Goal: Information Seeking & Learning: Check status

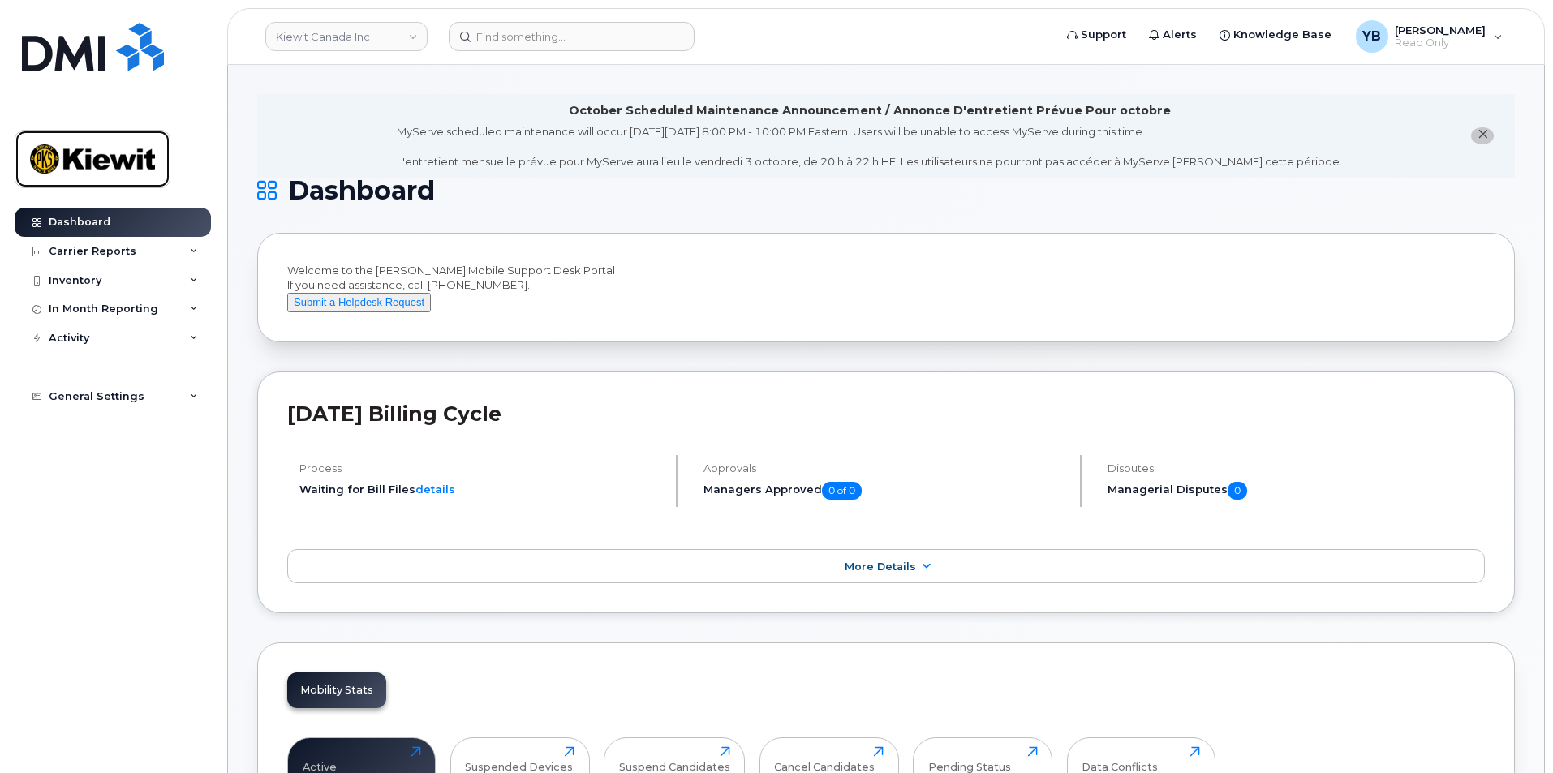
click at [70, 153] on img at bounding box center [92, 158] width 125 height 47
click at [1164, 545] on div "[DATE] Billing Cycle Process Waiting for Bill Files details Approvals Managers …" at bounding box center [886, 493] width 1258 height 242
click at [124, 257] on div "Carrier Reports" at bounding box center [93, 251] width 88 height 13
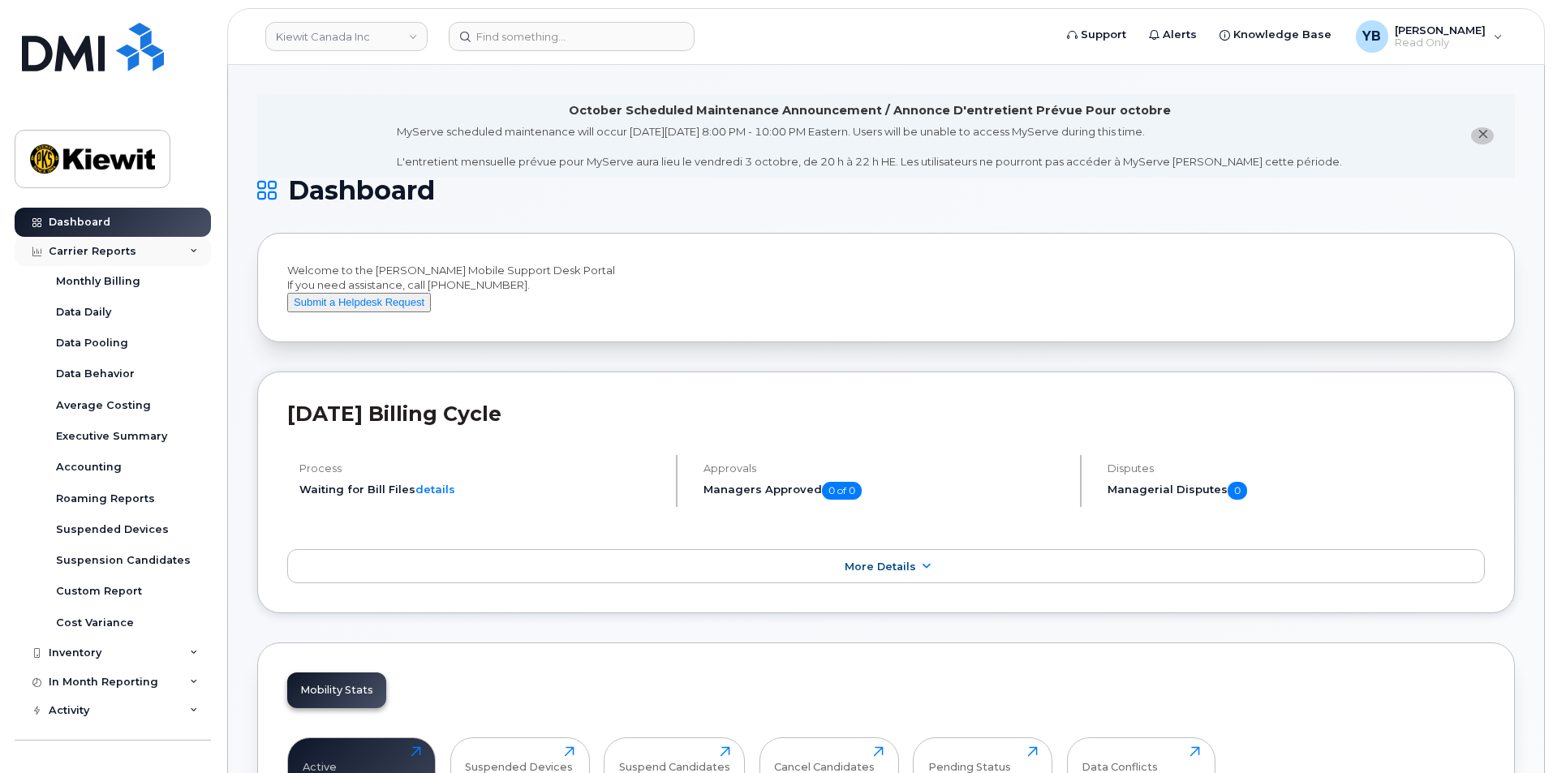
click at [120, 255] on div "Carrier Reports" at bounding box center [93, 251] width 88 height 13
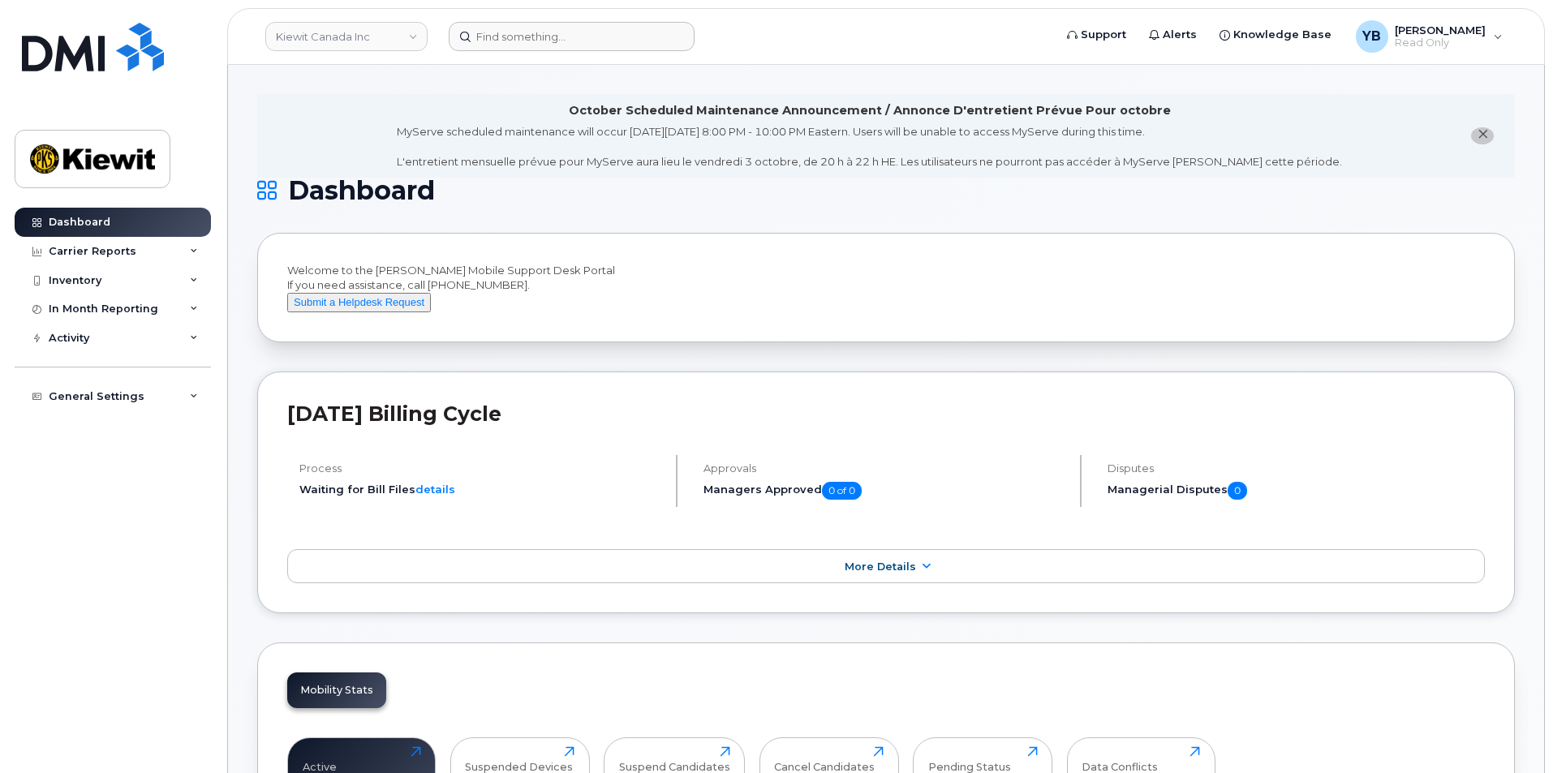
click at [525, 51] on header "Kiewit Canada Inc Support Alerts Knowledge Base YB Yacine Brahimi Read Only Eng…" at bounding box center [886, 36] width 1318 height 57
click at [525, 40] on input at bounding box center [572, 36] width 246 height 29
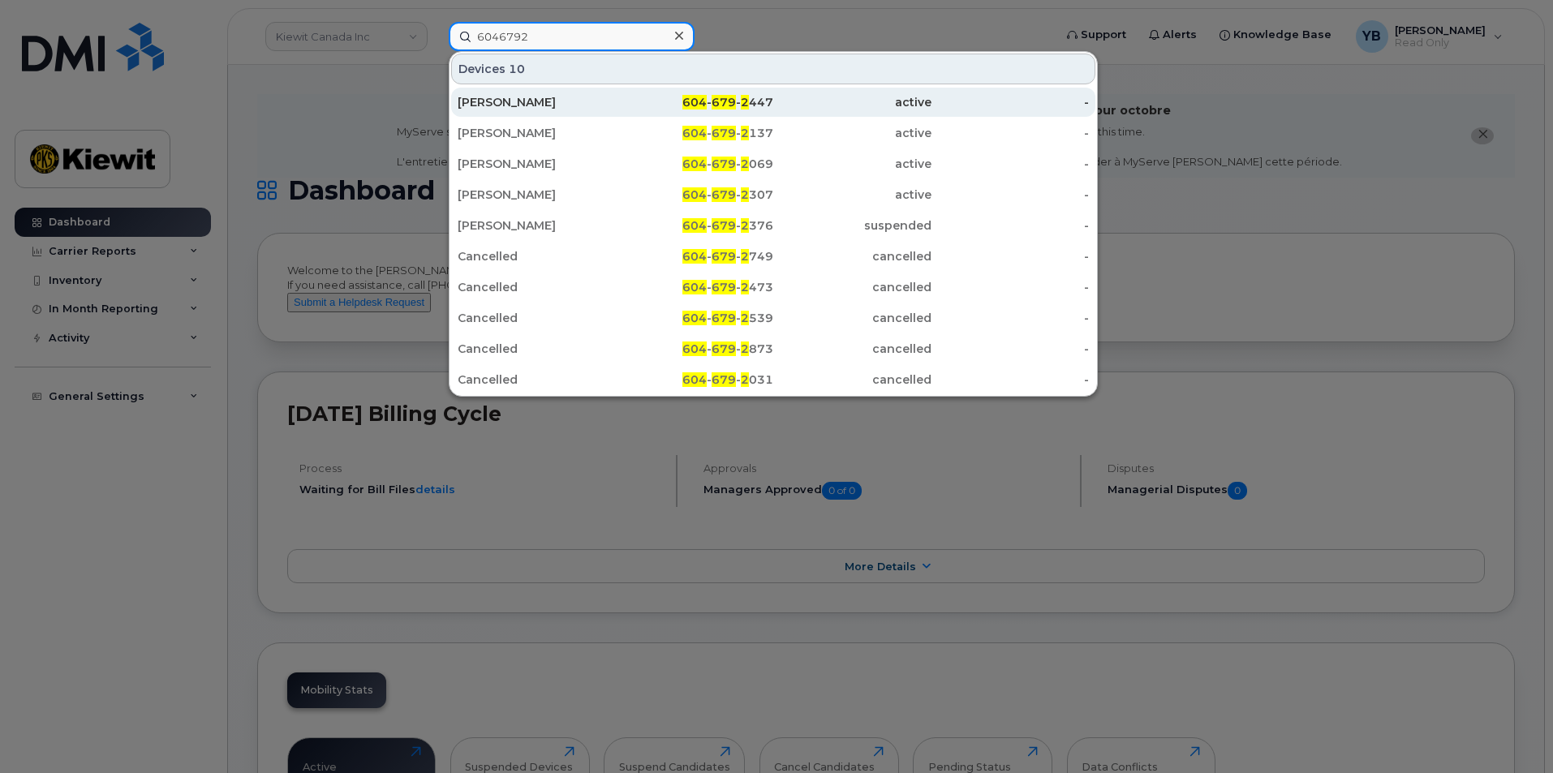
type input "6046792"
click at [581, 102] on div "[PERSON_NAME]" at bounding box center [537, 102] width 158 height 16
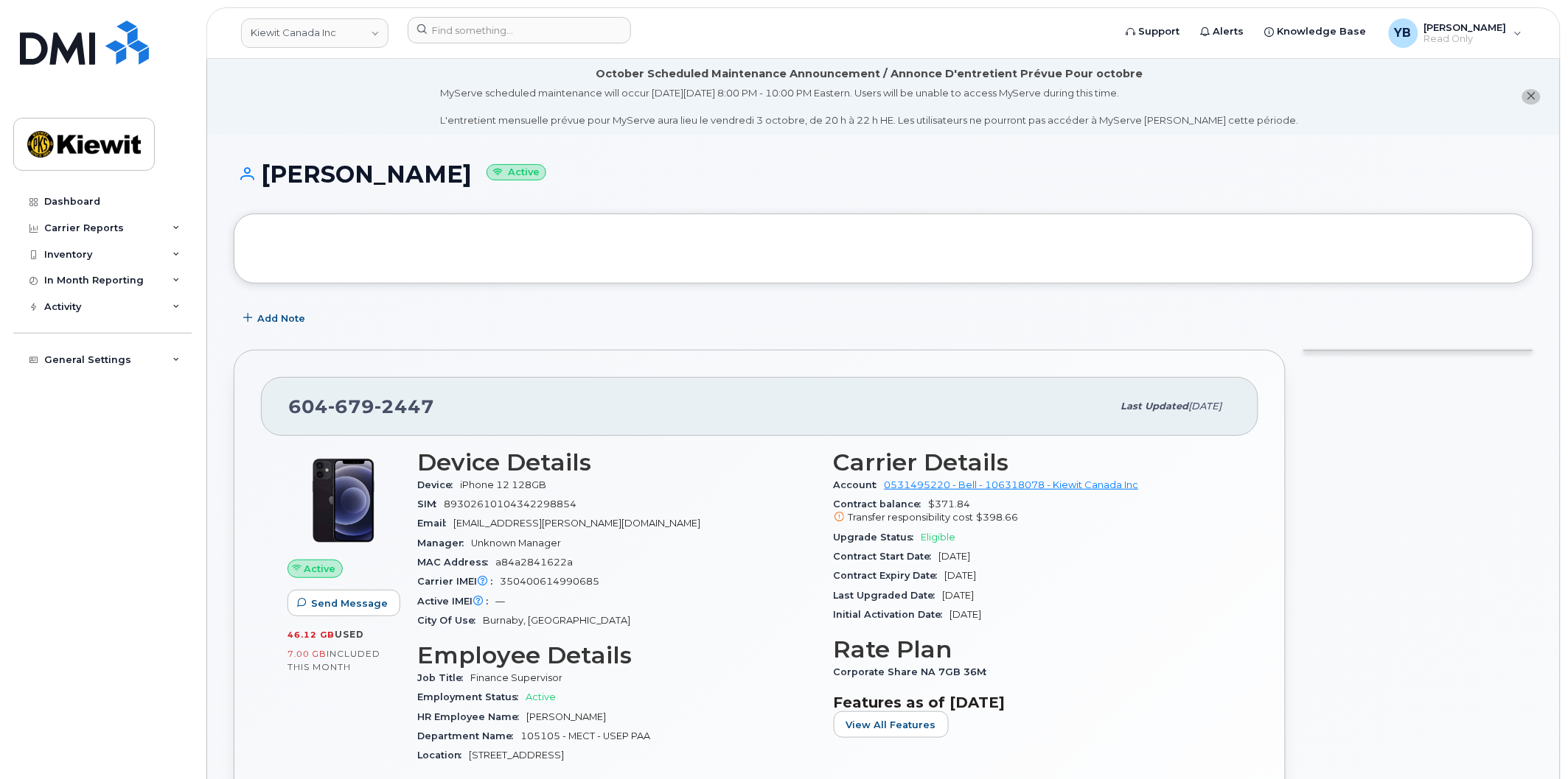
click at [937, 533] on span "Eligible" at bounding box center [938, 537] width 35 height 11
click at [975, 531] on div "Upgrade Status Eligible" at bounding box center [1033, 537] width 399 height 19
click at [682, 534] on div "Manager Unknown Manager" at bounding box center [616, 543] width 399 height 19
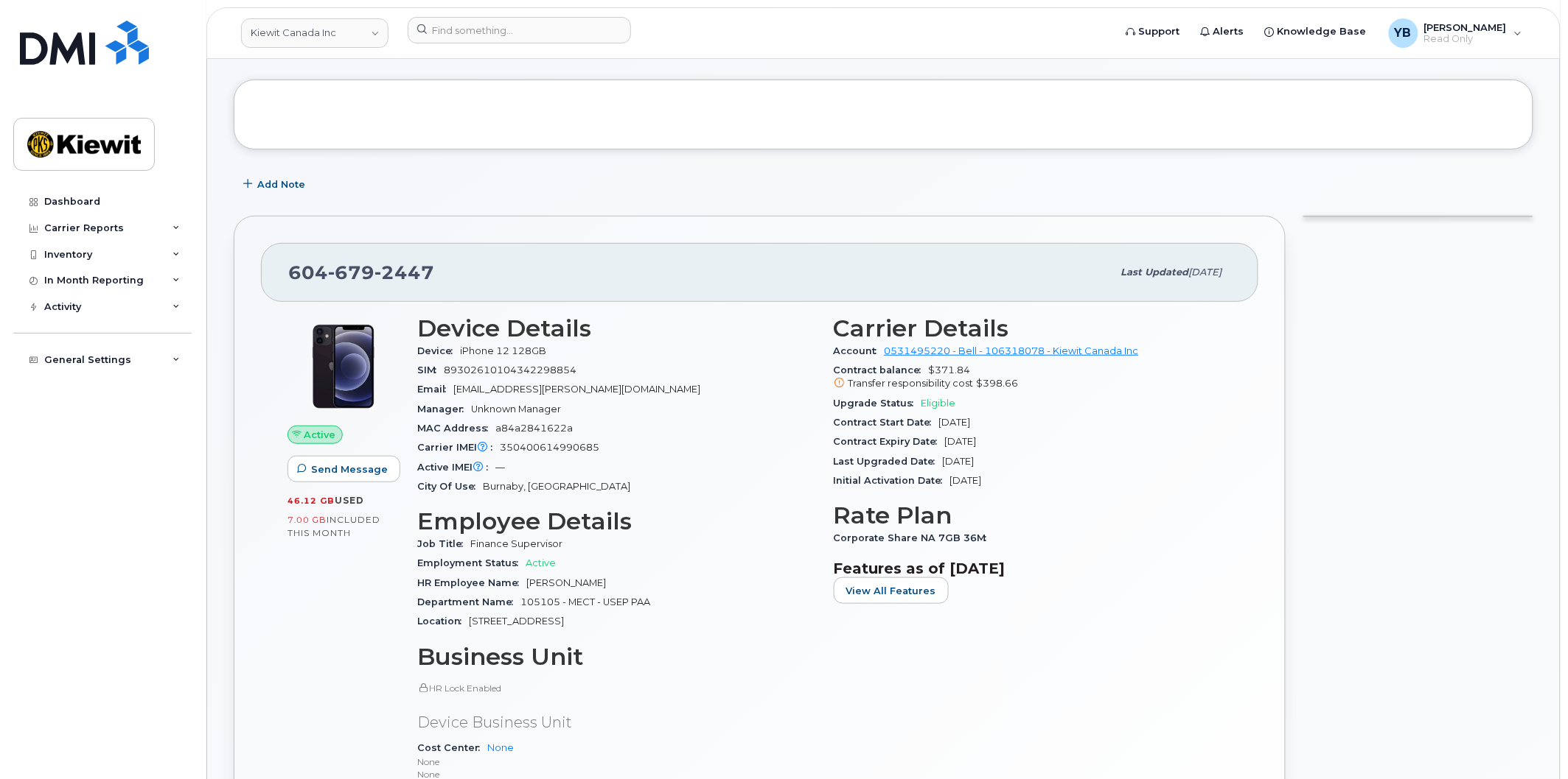
scroll to position [163, 0]
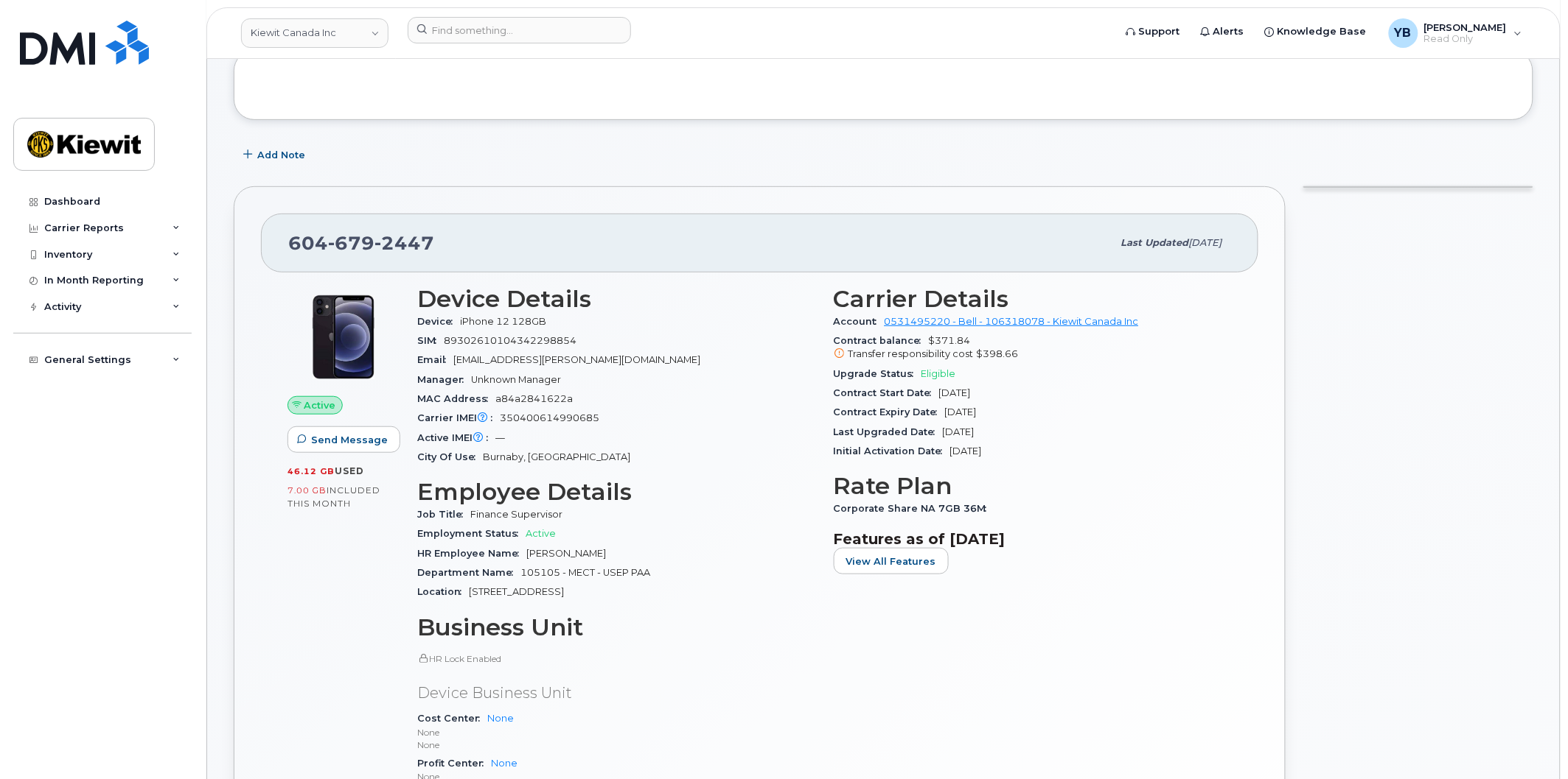
click at [279, 479] on div "Active Send Message 46.12 GB  used 7.00 GB  included this month" at bounding box center [343, 570] width 130 height 587
click at [333, 488] on span "included this month" at bounding box center [333, 497] width 93 height 25
click at [893, 350] on span "Transfer responsibility cost" at bounding box center [911, 354] width 125 height 11
click at [838, 350] on icon at bounding box center [839, 354] width 10 height 10
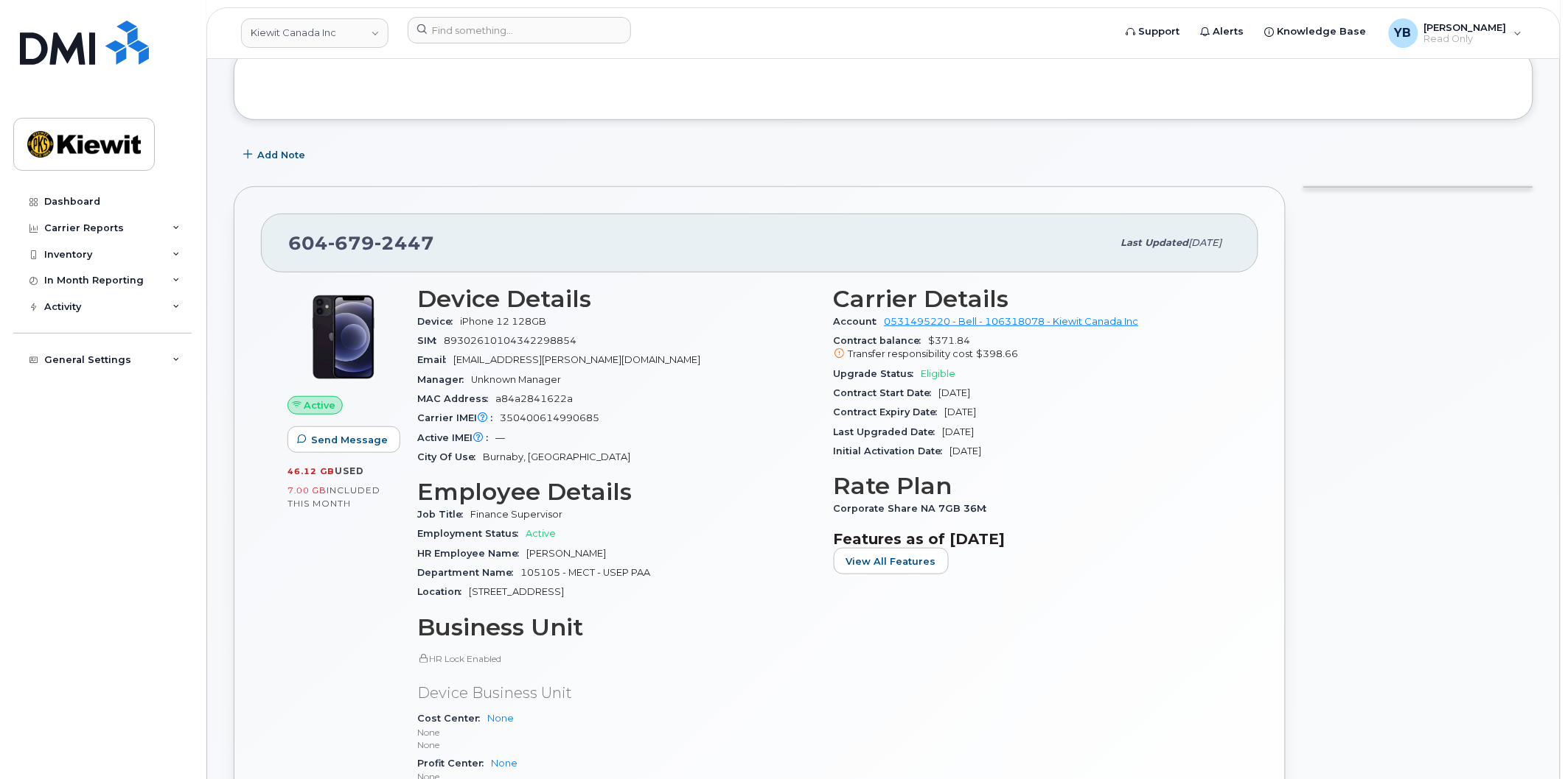
click at [838, 350] on icon at bounding box center [839, 354] width 10 height 10
click at [974, 350] on div "Transfer responsibility cost $398.66" at bounding box center [1033, 354] width 399 height 14
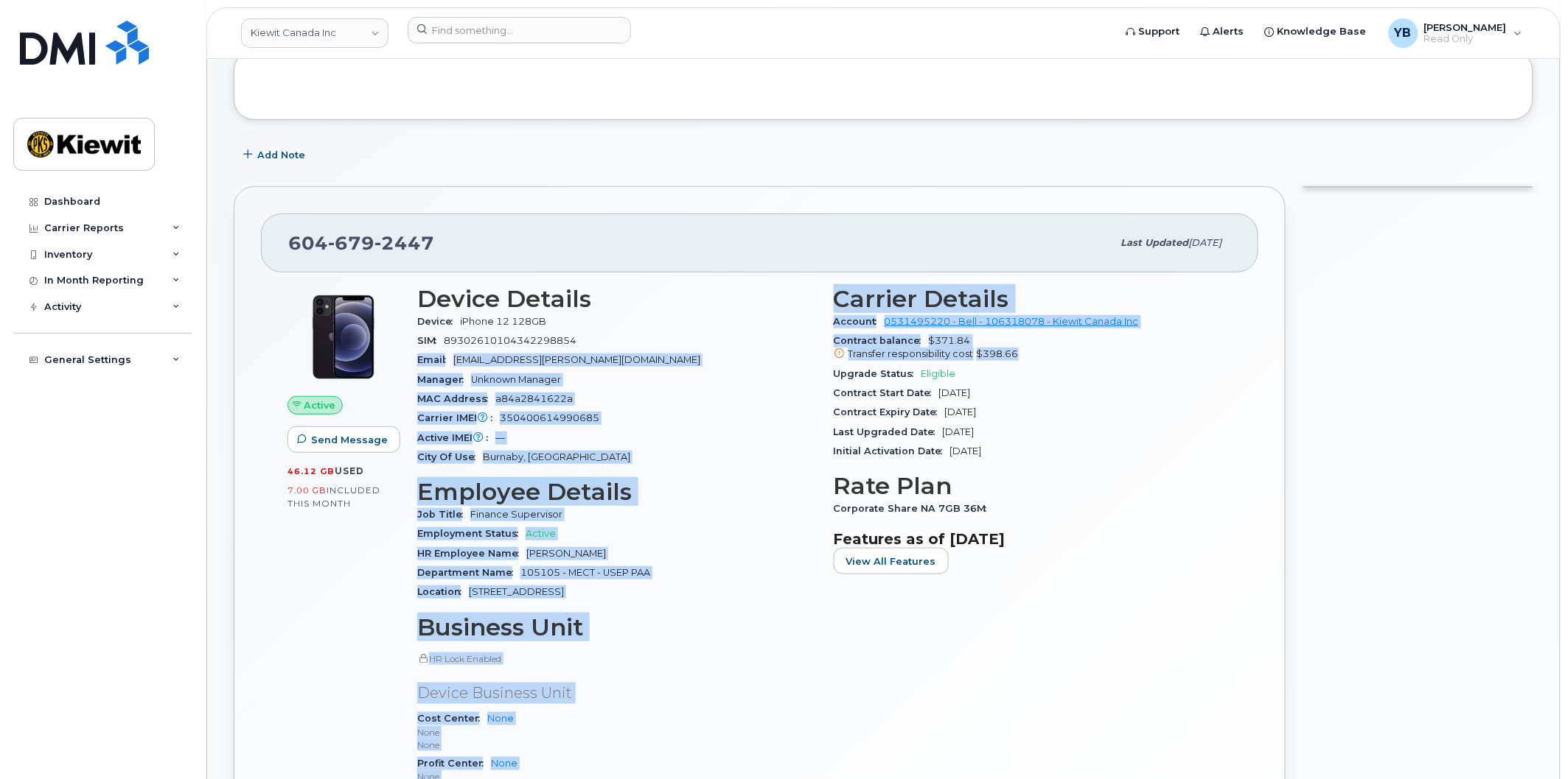
drag, startPoint x: 1051, startPoint y: 350, endPoint x: 816, endPoint y: 350, distance: 235.0
click at [816, 350] on div "Device Details Device iPhone 12 128GB SIM [TECHNICAL_ID] Email [EMAIL_ADDRESS][…" at bounding box center [824, 570] width 832 height 587
click at [816, 350] on div "Device Details Device iPhone 12 128GB SIM [TECHNICAL_ID] Email [EMAIL_ADDRESS][…" at bounding box center [616, 570] width 416 height 587
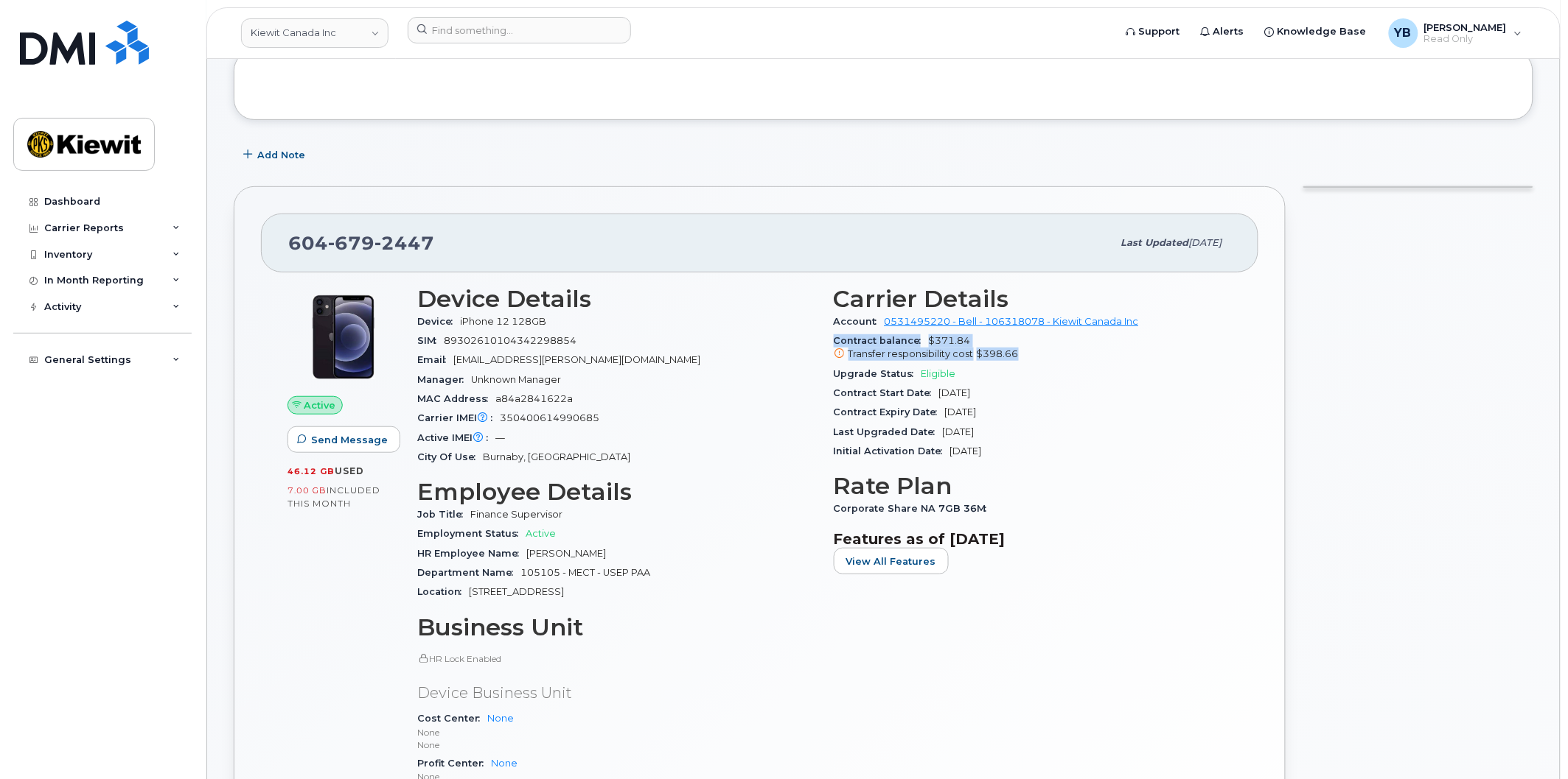
drag, startPoint x: 826, startPoint y: 341, endPoint x: 1025, endPoint y: 361, distance: 200.0
click at [1025, 361] on div "Carrier Details Account 0531495220 - Bell - 106318078 - [PERSON_NAME] Canada In…" at bounding box center [1033, 570] width 416 height 587
click at [1026, 361] on div "Transfer responsibility cost $398.66" at bounding box center [1033, 354] width 399 height 14
drag, startPoint x: 1029, startPoint y: 358, endPoint x: 830, endPoint y: 338, distance: 200.0
click at [830, 338] on div "Carrier Details Account 0531495220 - Bell - 106318078 - [PERSON_NAME] Canada In…" at bounding box center [1033, 570] width 416 height 587
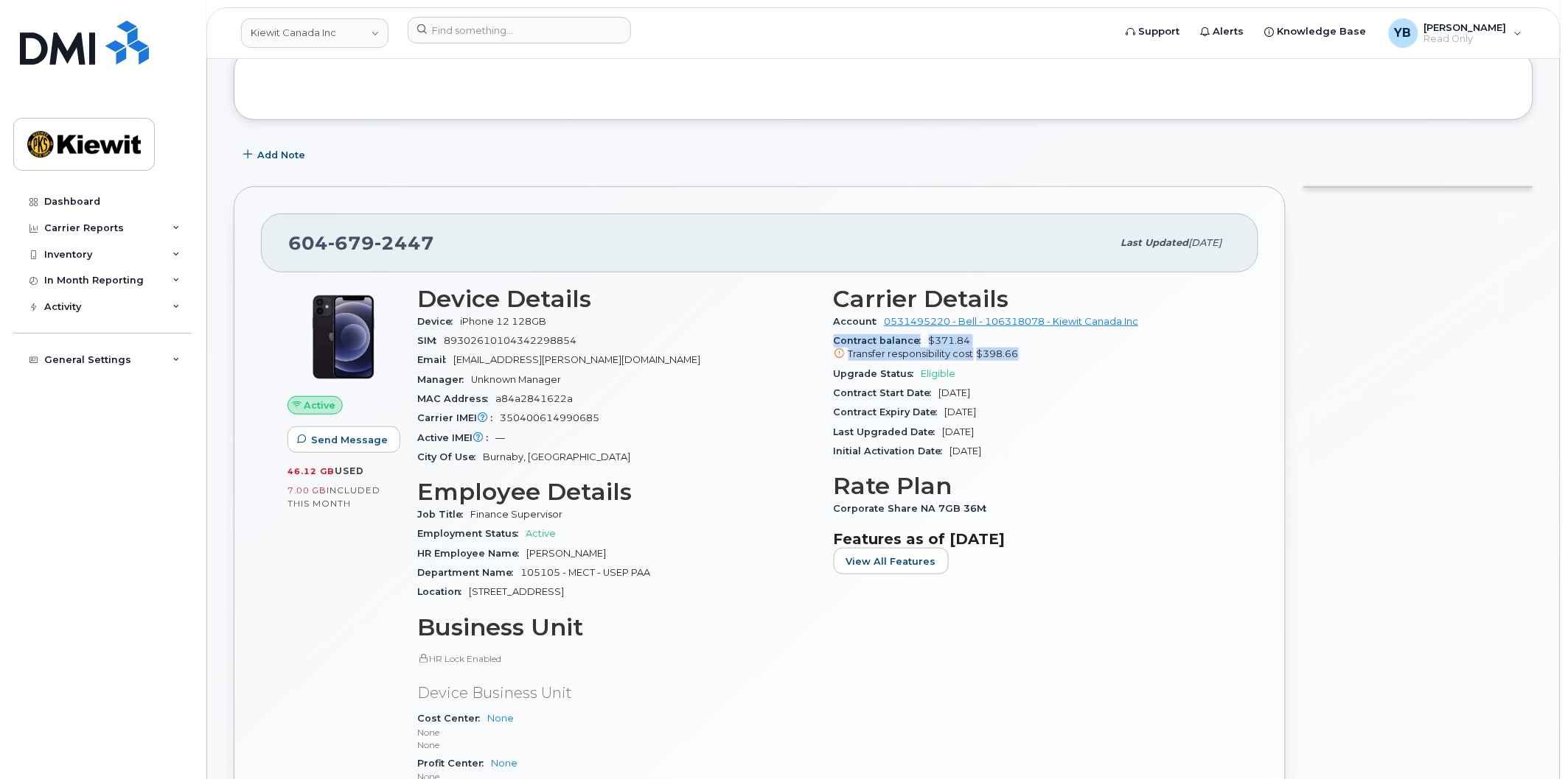
click at [830, 338] on div "Carrier Details Account 0531495220 - Bell - 106318078 - [PERSON_NAME] Canada In…" at bounding box center [1033, 570] width 416 height 587
click at [1498, 744] on div at bounding box center [1418, 567] width 248 height 780
click at [1011, 401] on div "Contract Start Date [DATE]" at bounding box center [1033, 393] width 399 height 19
drag, startPoint x: 990, startPoint y: 408, endPoint x: 932, endPoint y: 387, distance: 61.7
click at [932, 387] on section "Carrier Details Account 0531495220 - Bell - 106318078 - [PERSON_NAME] Canada In…" at bounding box center [1033, 373] width 399 height 175
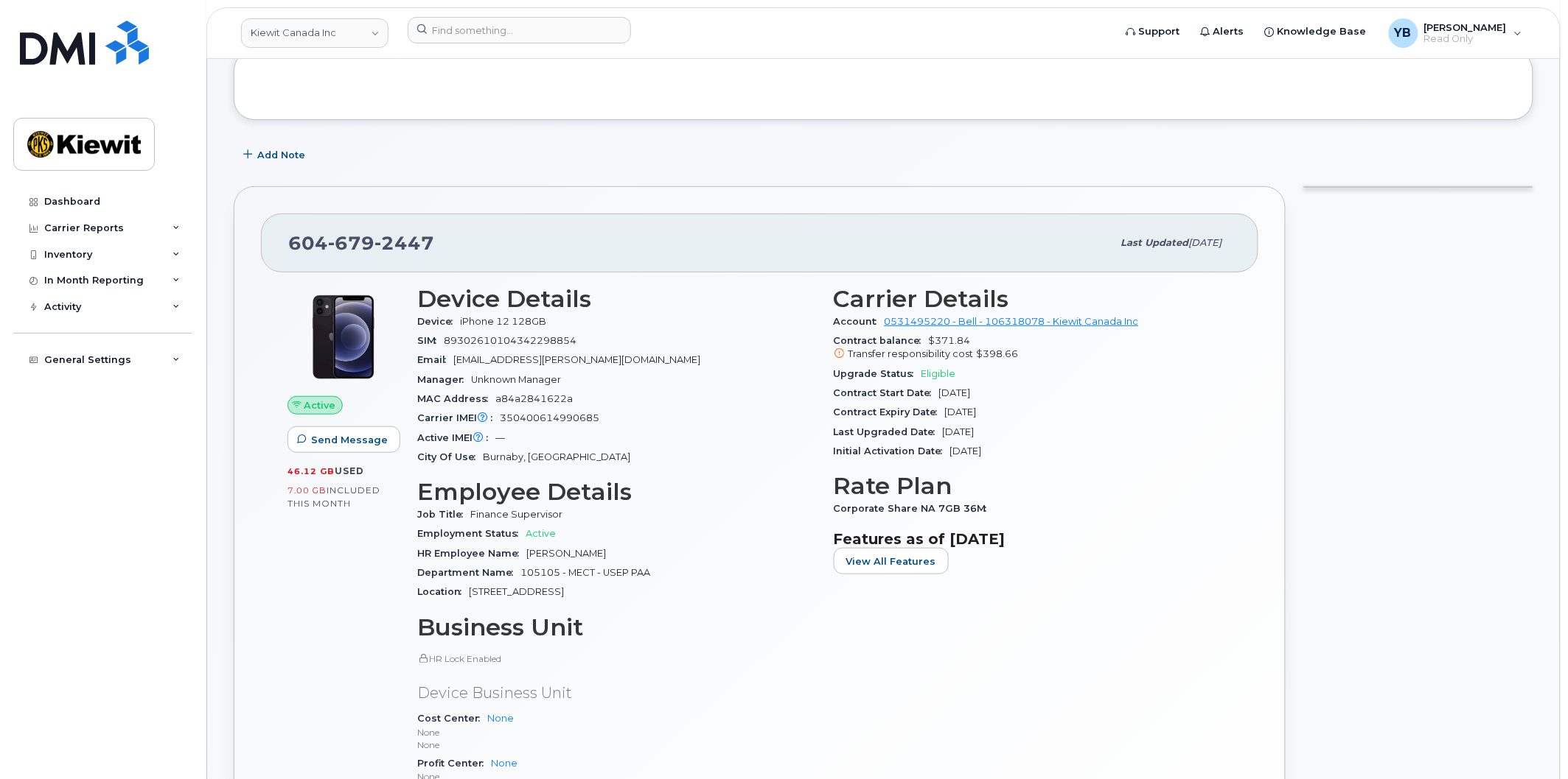
click at [932, 387] on div "Contract Start Date [DATE]" at bounding box center [1033, 393] width 399 height 19
drag, startPoint x: 934, startPoint y: 389, endPoint x: 1005, endPoint y: 408, distance: 73.5
click at [1003, 411] on section "Carrier Details Account 0531495220 - Bell - 106318078 - [PERSON_NAME] Canada In…" at bounding box center [1033, 373] width 399 height 175
click at [1011, 408] on div "Contract Expiry Date [DATE]" at bounding box center [1033, 412] width 399 height 19
click at [982, 425] on div "Last Upgraded Date [DATE]" at bounding box center [1033, 432] width 399 height 19
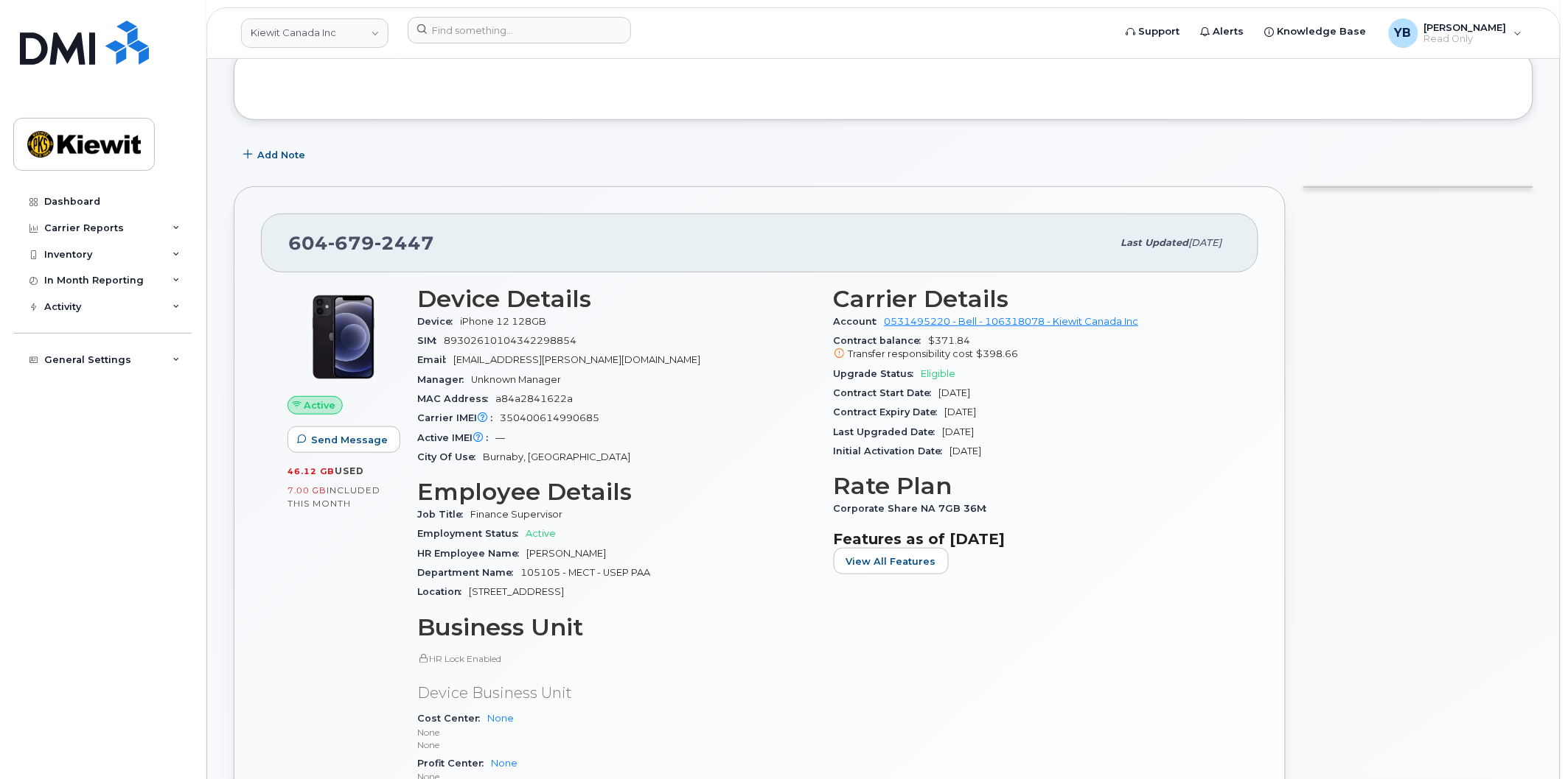
click at [66, 680] on div "Dashboard Carrier Reports Monthly Billing Data Daily Data Pooling Data Behavior…" at bounding box center [104, 473] width 182 height 568
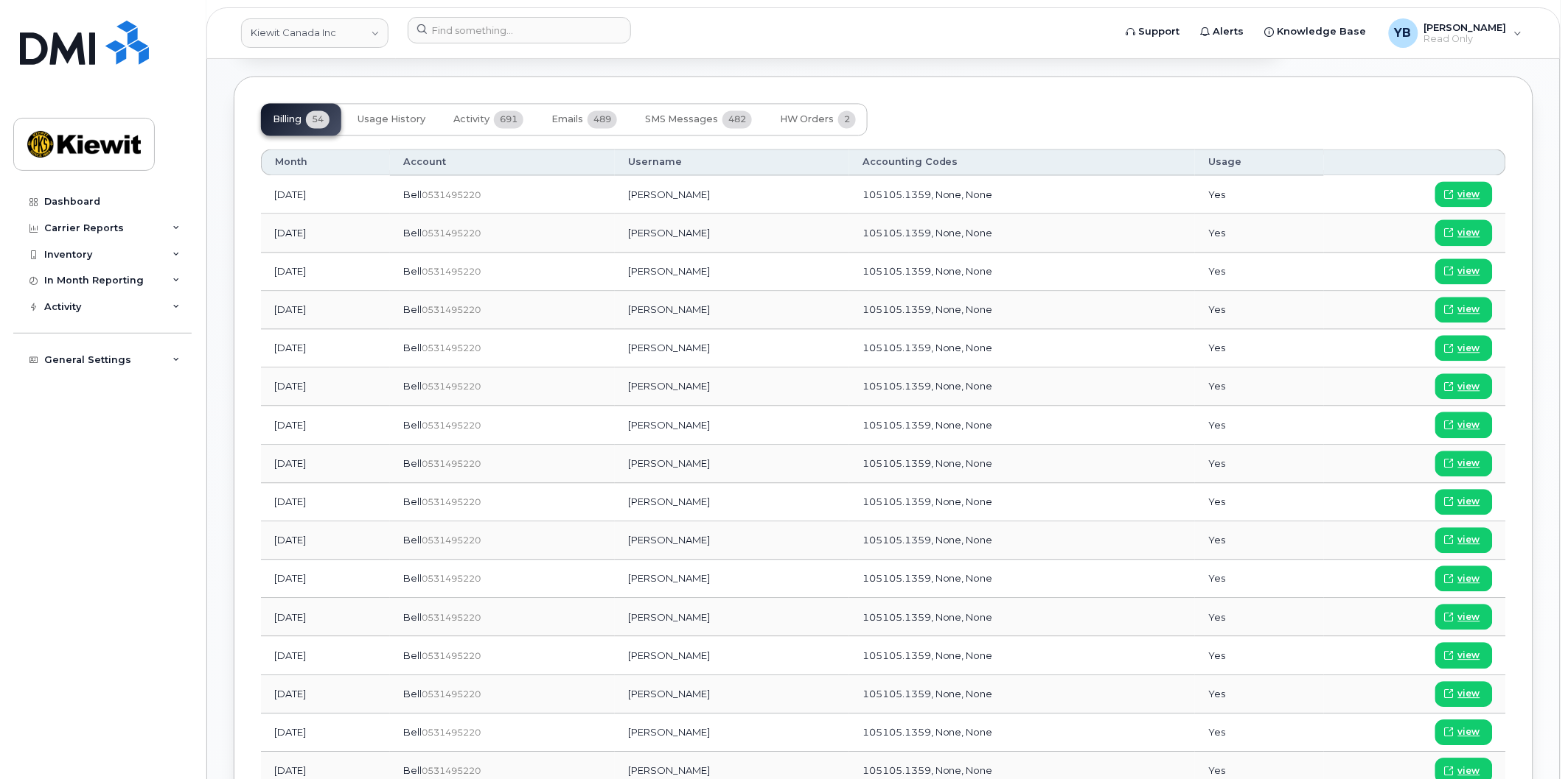
scroll to position [1064, 0]
